Goal: Find specific page/section: Find specific page/section

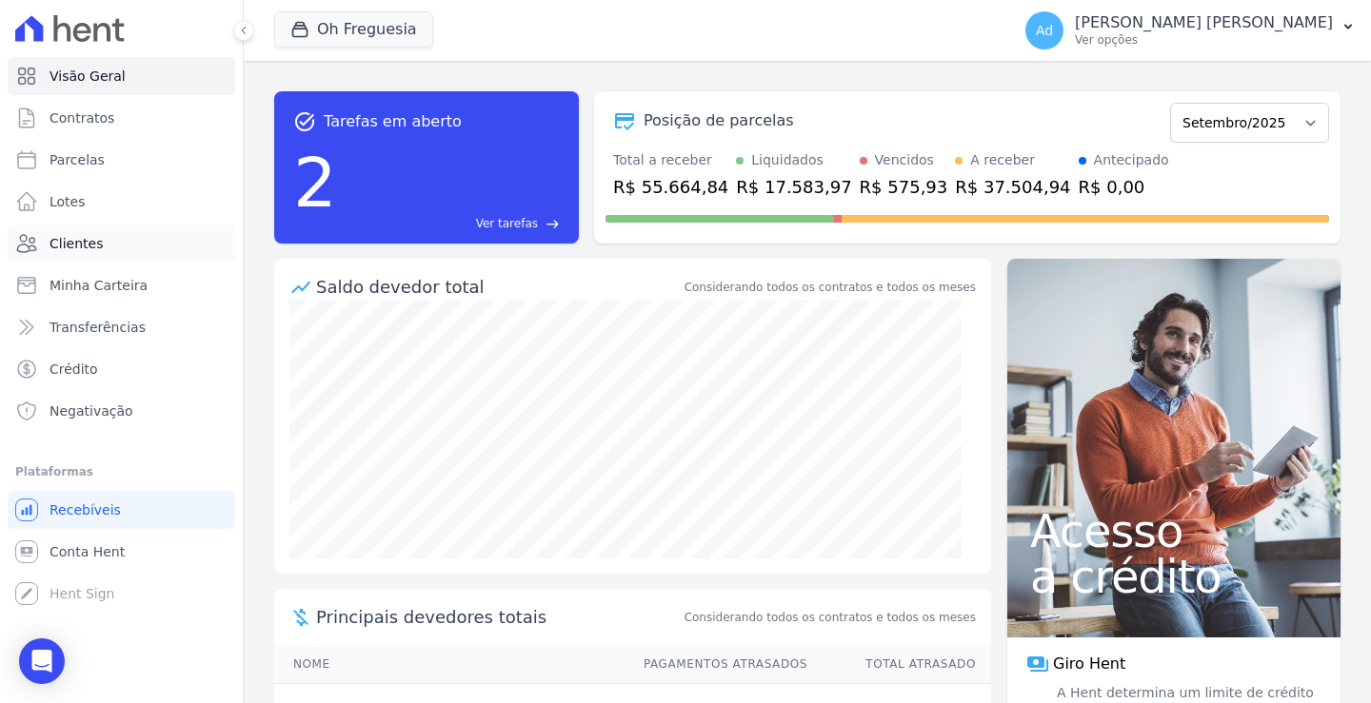
click at [103, 244] on link "Clientes" at bounding box center [121, 244] width 227 height 38
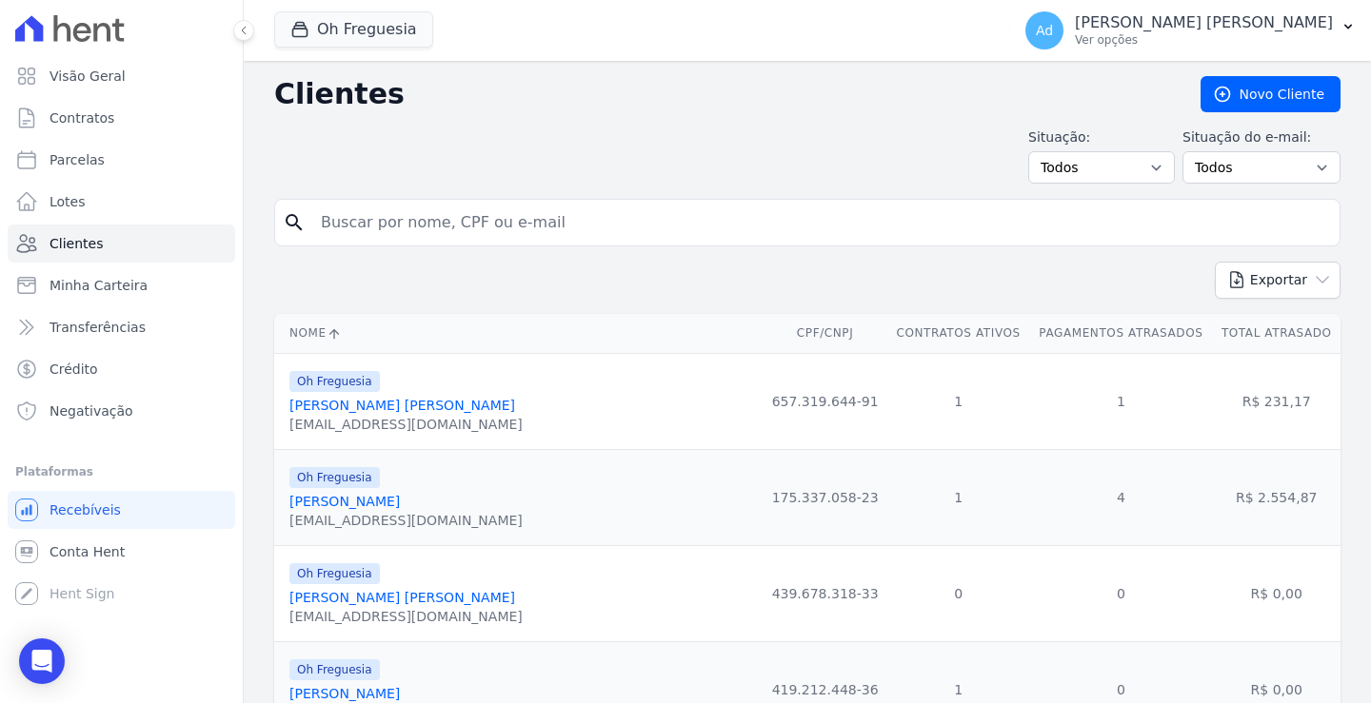
click at [457, 227] on input "search" at bounding box center [820, 223] width 1022 height 38
type input "kyl"
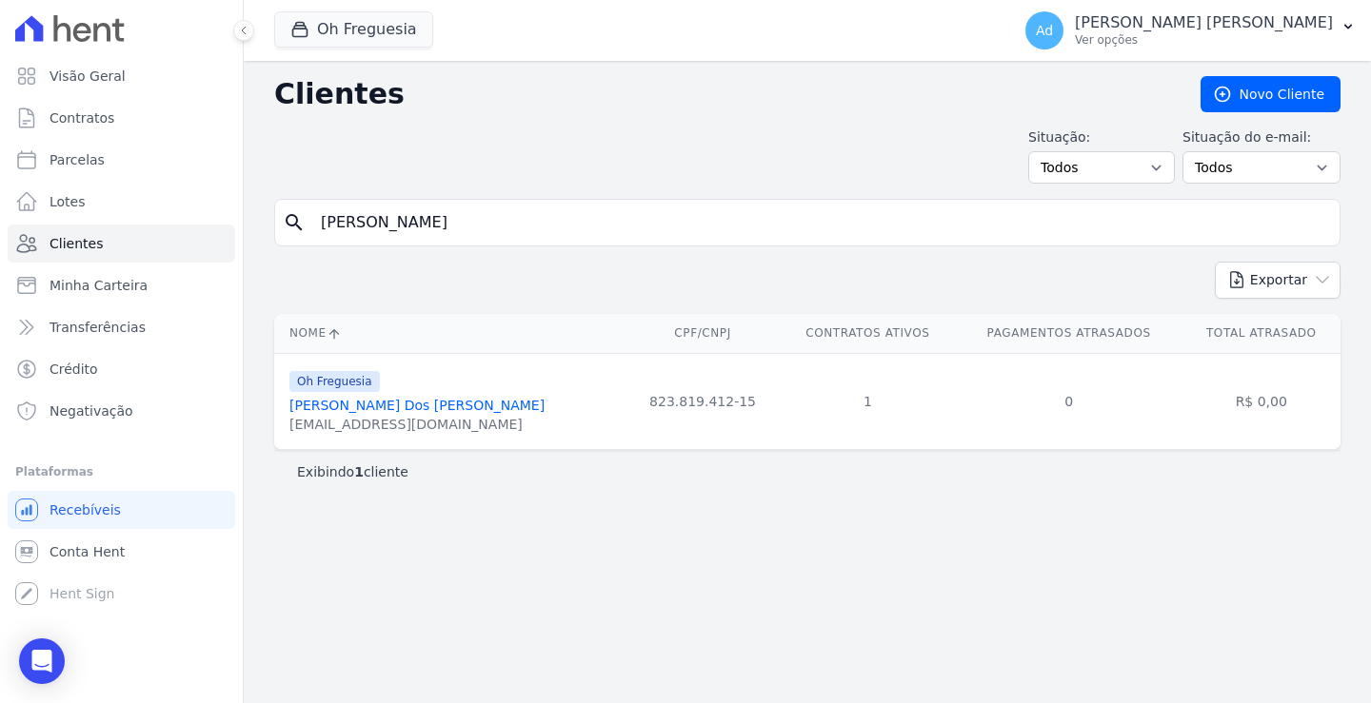
click at [433, 409] on link "Kylvya Keilla Cavalcante Dos Santos" at bounding box center [416, 405] width 255 height 15
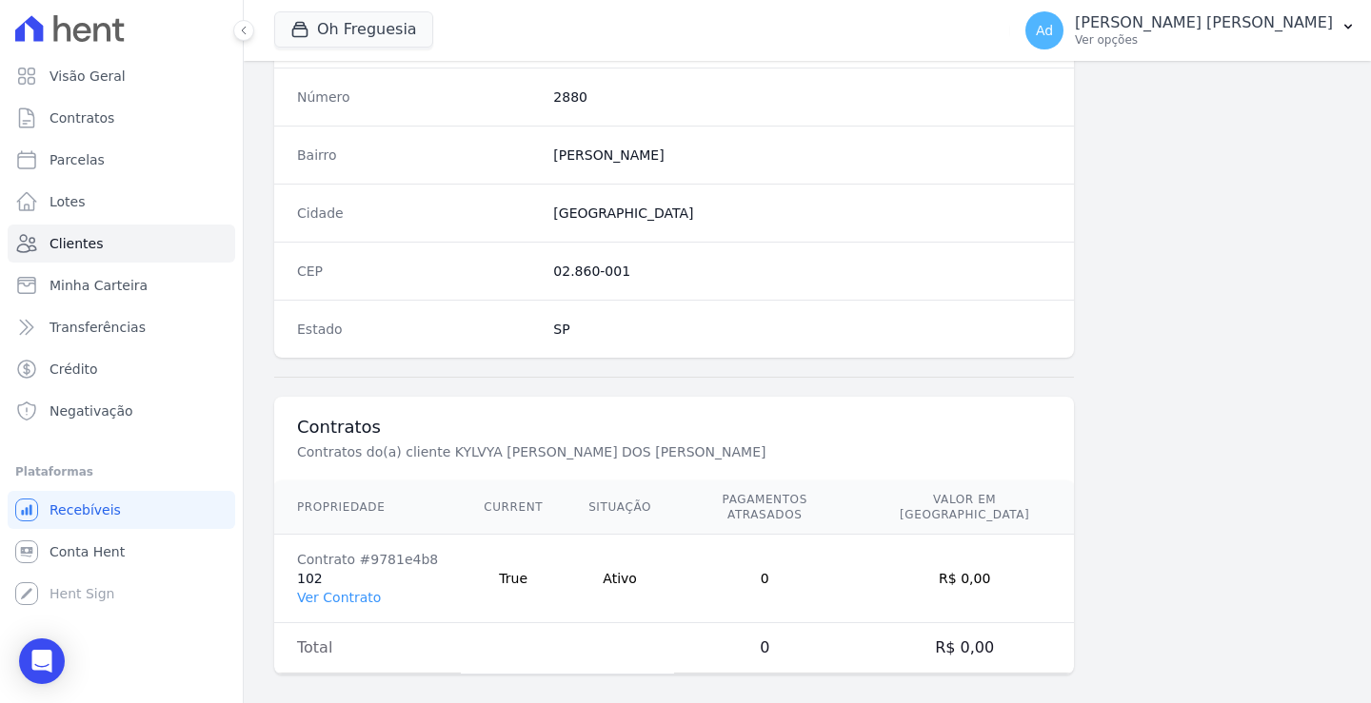
scroll to position [1078, 0]
click at [346, 588] on link "Ver Contrato" at bounding box center [339, 595] width 84 height 15
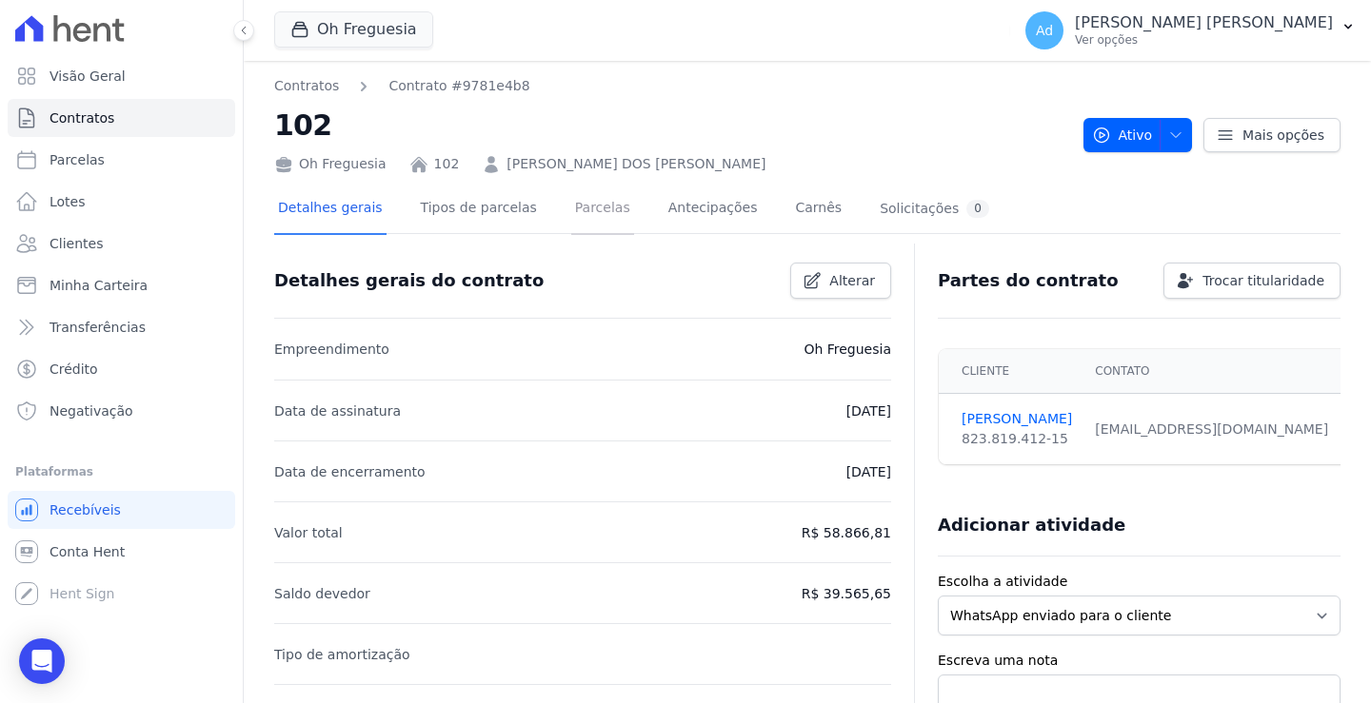
click at [571, 206] on link "Parcelas" at bounding box center [602, 210] width 63 height 50
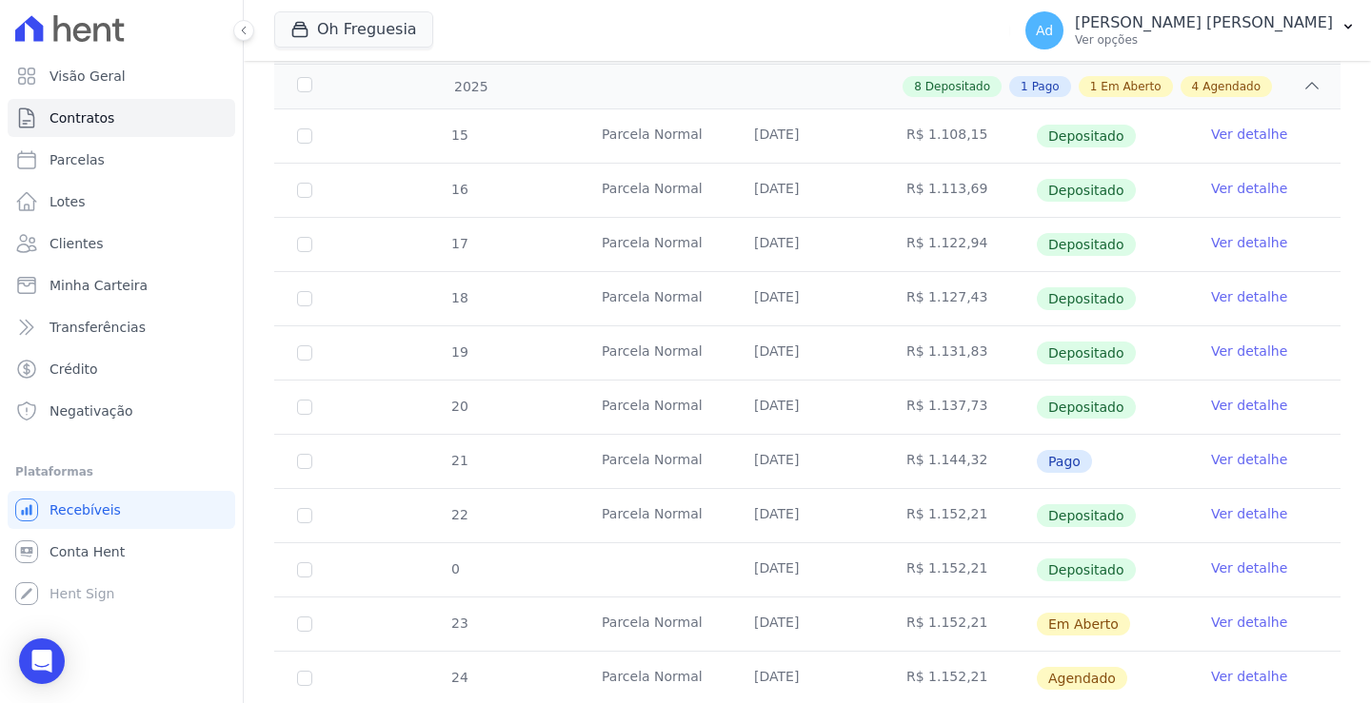
scroll to position [571, 0]
